Goal: Navigation & Orientation: Find specific page/section

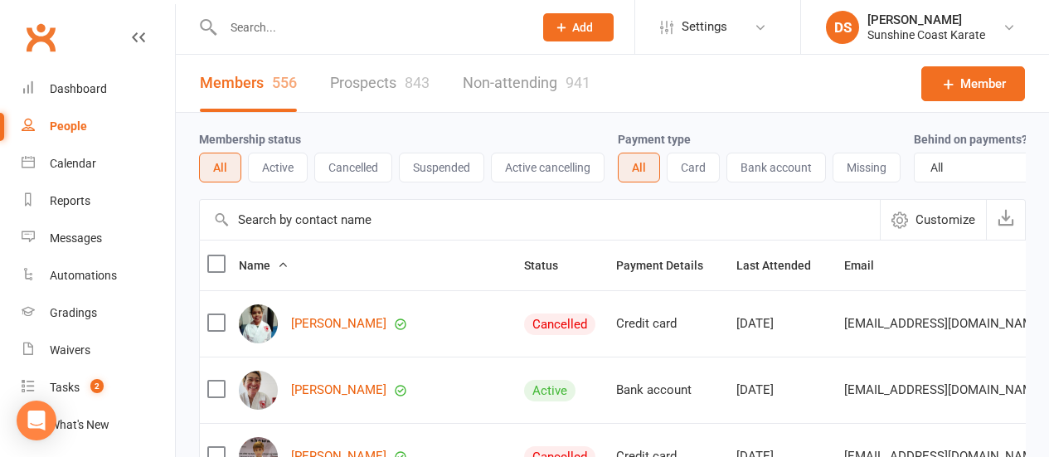
select select "100"
click at [75, 354] on div "Waivers" at bounding box center [70, 349] width 41 height 13
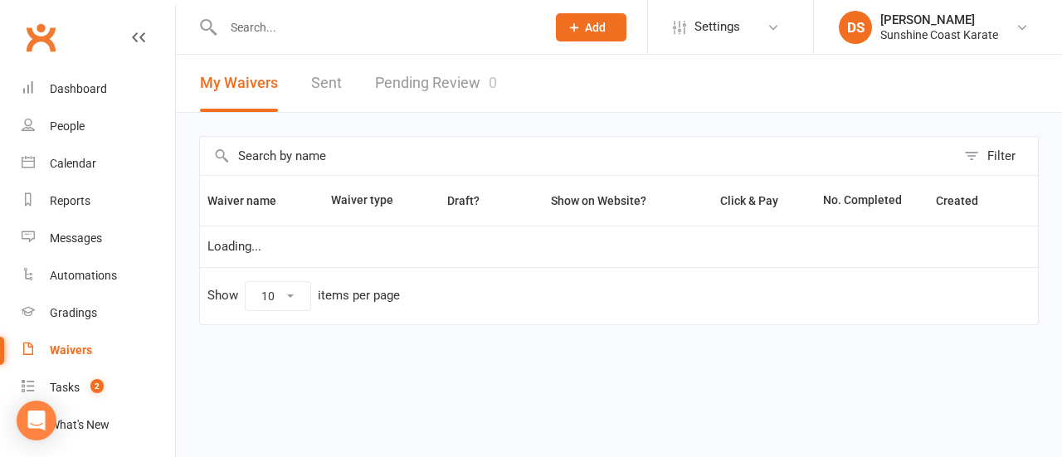
select select "100"
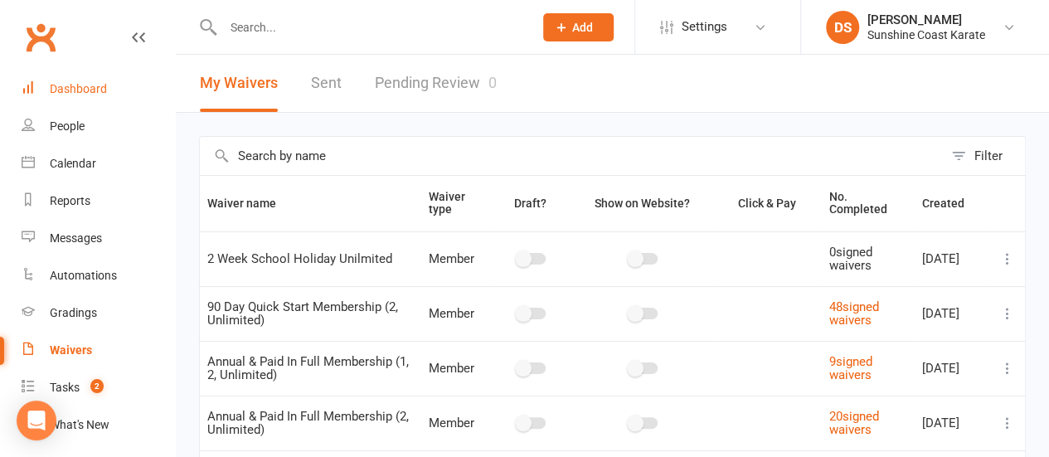
click at [90, 91] on div "Dashboard" at bounding box center [78, 88] width 57 height 13
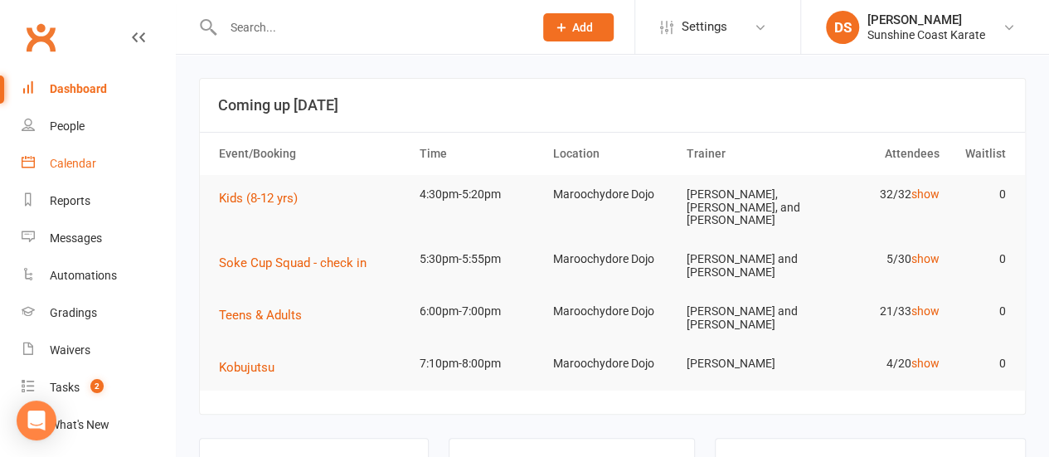
click at [81, 164] on div "Calendar" at bounding box center [73, 163] width 46 height 13
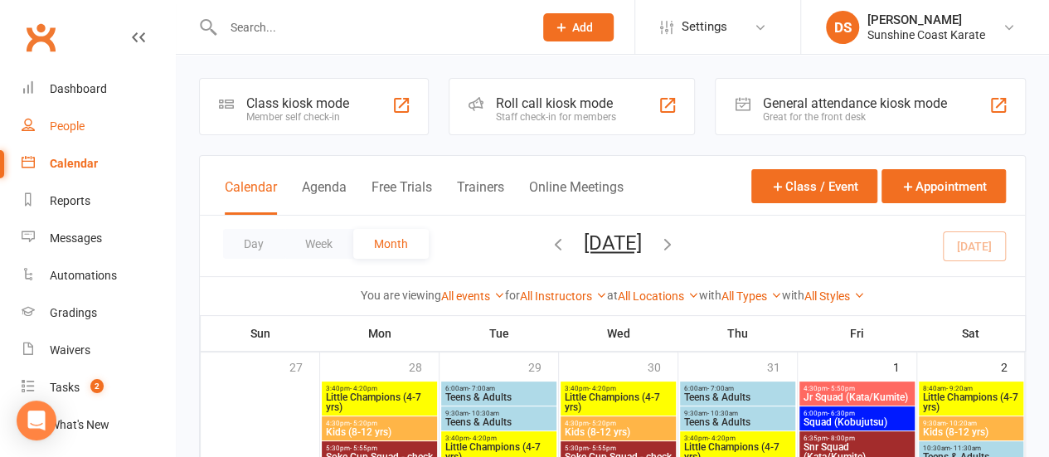
click at [79, 128] on div "People" at bounding box center [67, 125] width 35 height 13
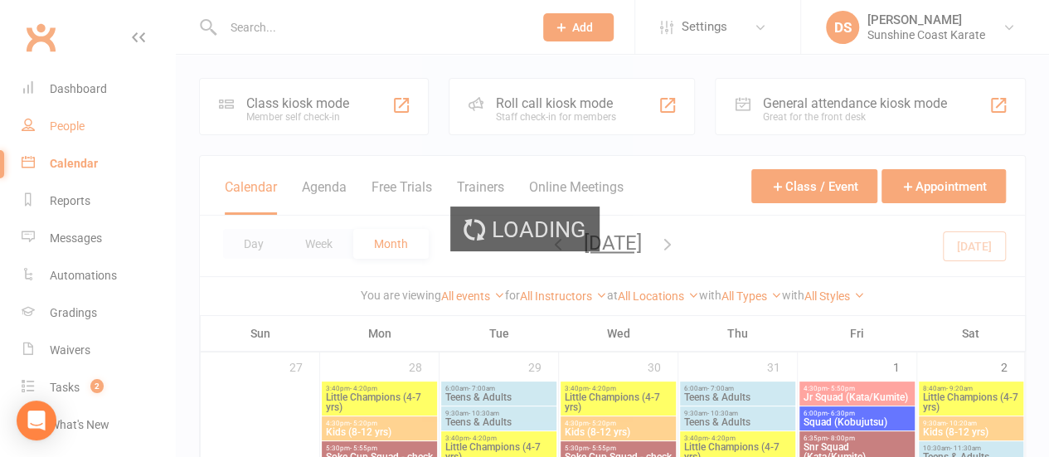
select select "100"
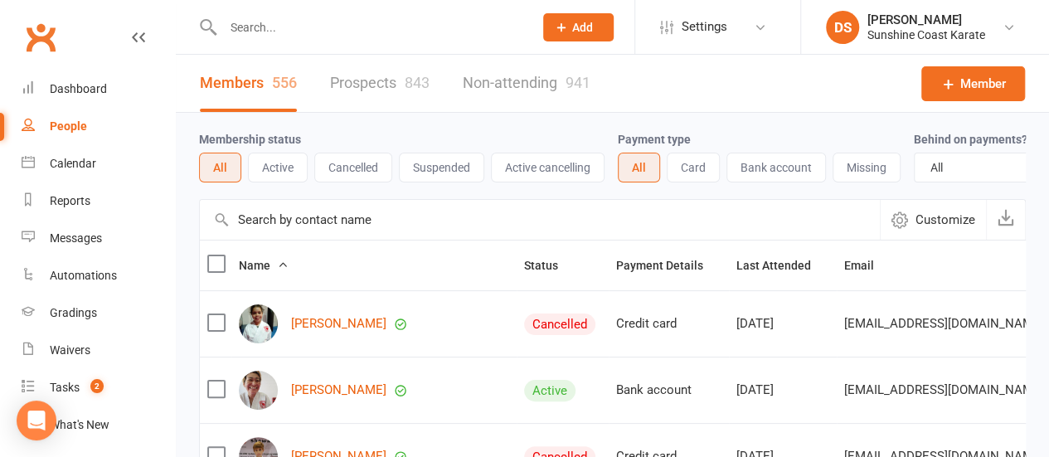
click at [330, 232] on input "text" at bounding box center [540, 220] width 680 height 40
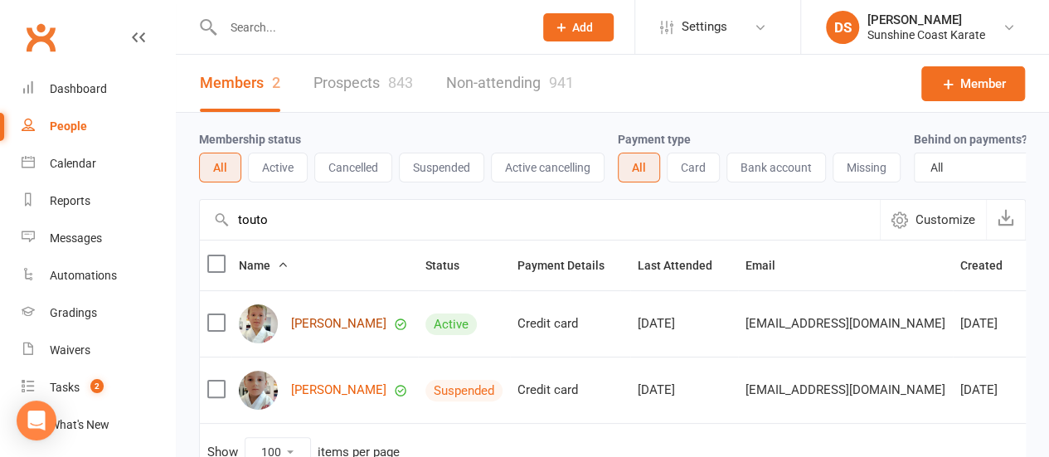
type input "touto"
click at [328, 329] on link "[PERSON_NAME]" at bounding box center [338, 324] width 95 height 14
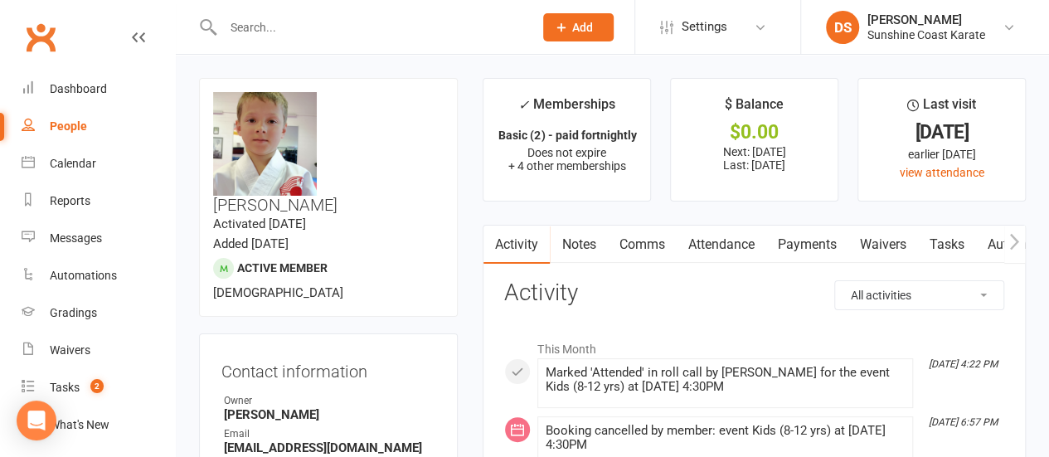
click at [720, 245] on link "Attendance" at bounding box center [721, 245] width 90 height 38
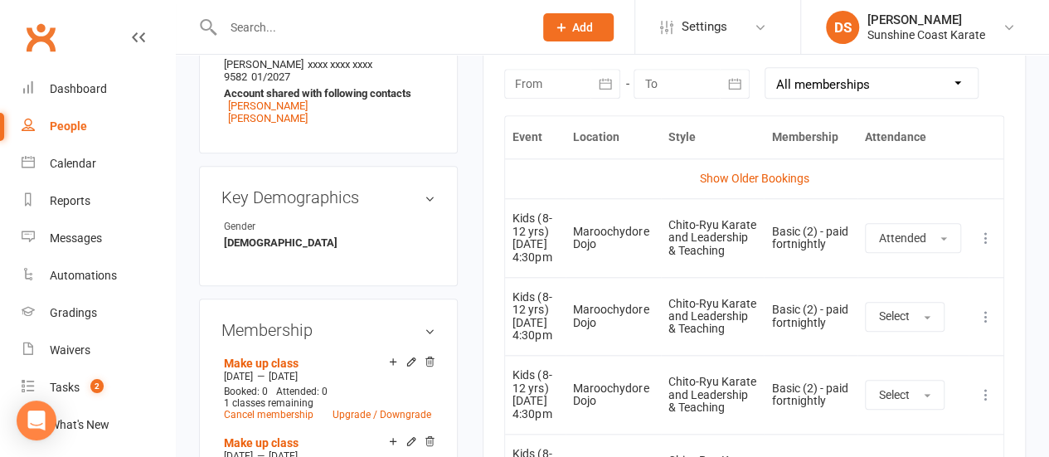
scroll to position [747, 0]
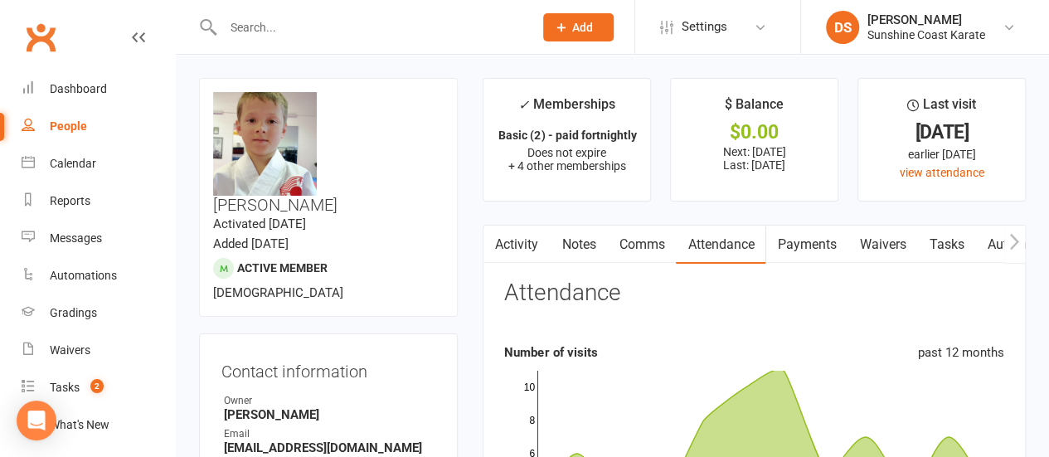
select select "100"
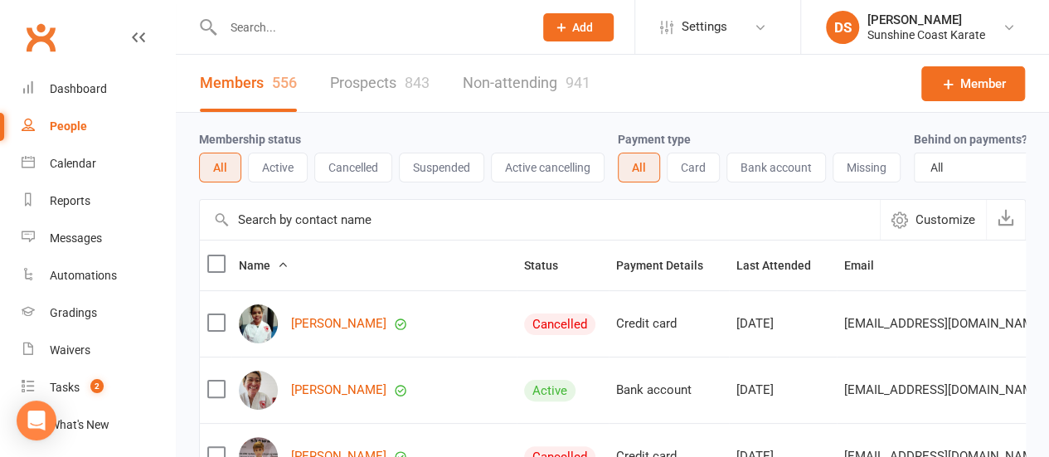
click at [320, 228] on input "text" at bounding box center [540, 220] width 680 height 40
type input "[PERSON_NAME]"
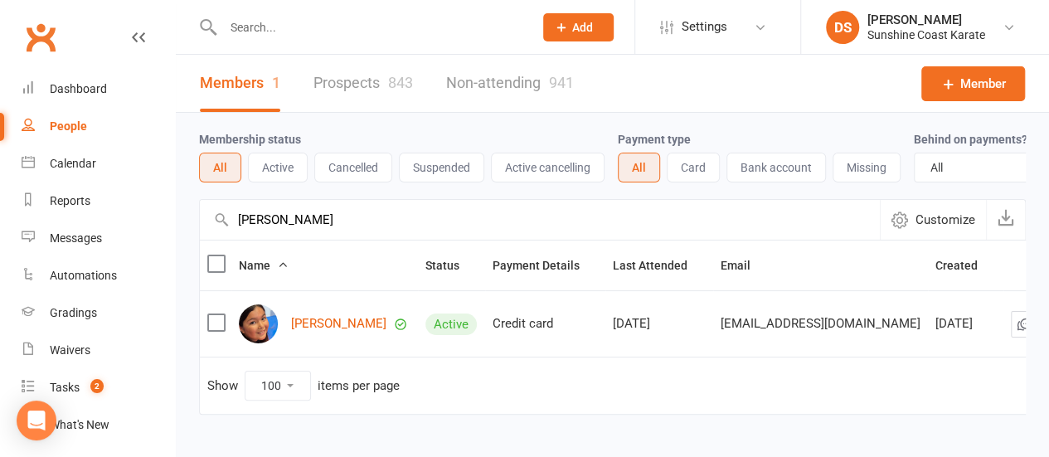
drag, startPoint x: 319, startPoint y: 237, endPoint x: 197, endPoint y: 234, distance: 121.1
click at [216, 234] on div "[PERSON_NAME] Customize" at bounding box center [612, 219] width 827 height 41
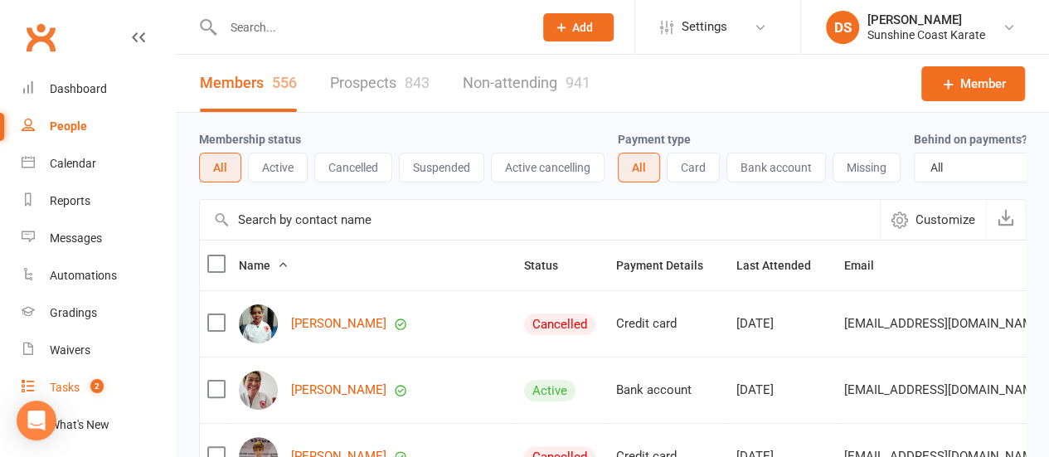
click at [64, 388] on div "Tasks" at bounding box center [65, 387] width 30 height 13
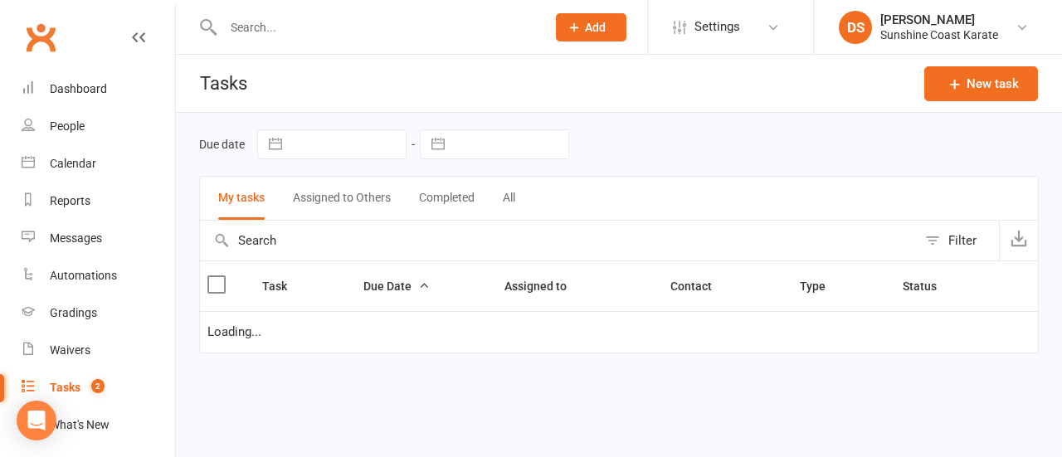
select select "started"
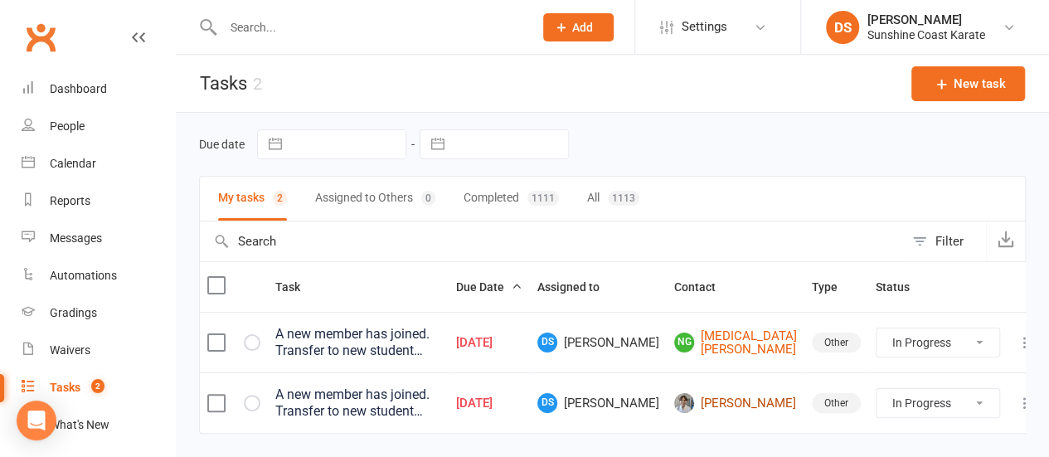
click at [756, 399] on link "[PERSON_NAME]" at bounding box center [735, 403] width 123 height 20
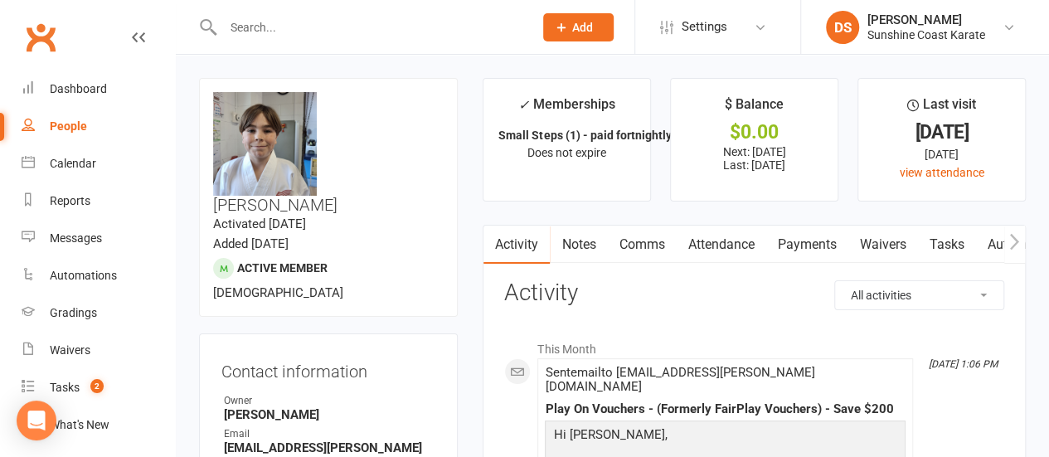
click at [803, 240] on link "Payments" at bounding box center [807, 245] width 82 height 38
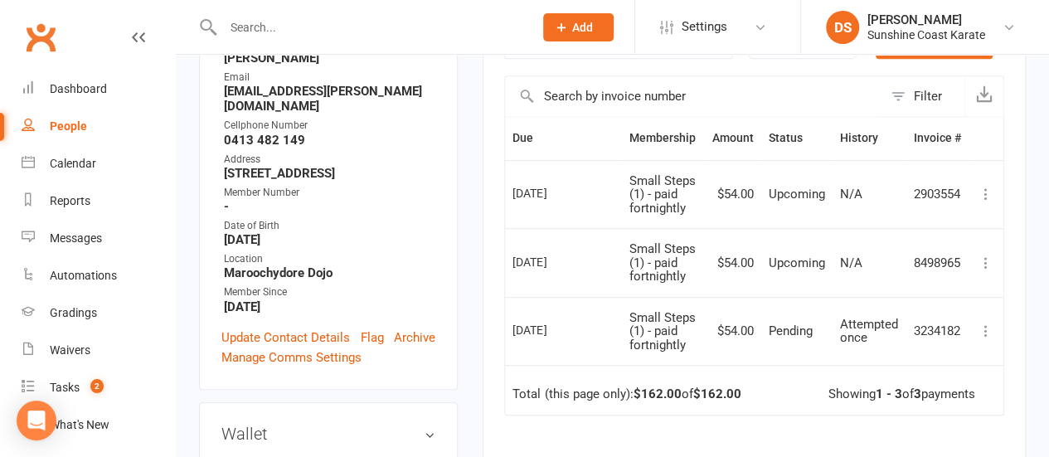
scroll to position [332, 0]
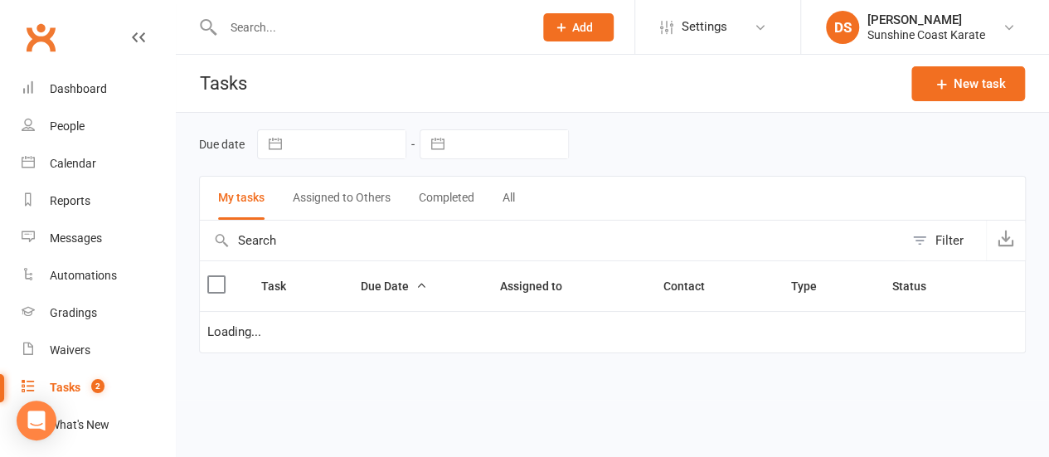
select select "started"
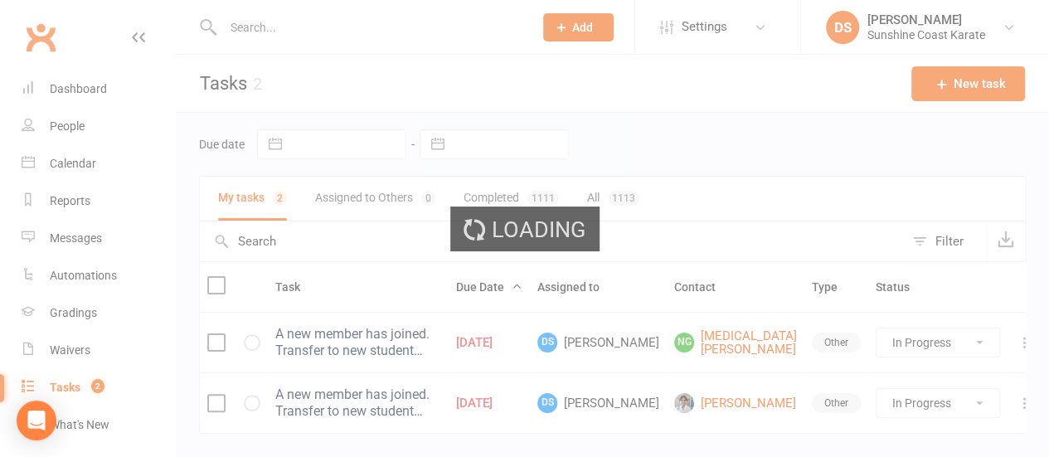
select select "100"
